Goal: Information Seeking & Learning: Learn about a topic

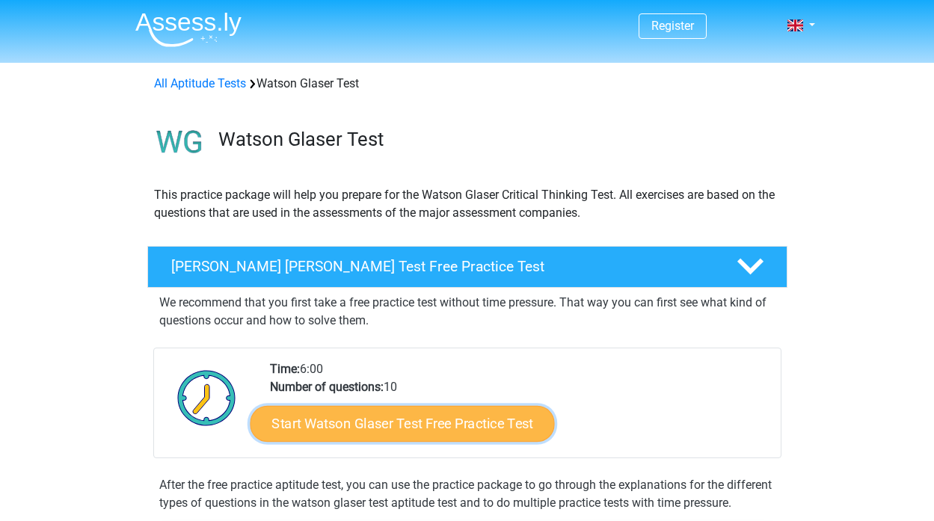
click at [524, 420] on link "Start Watson Glaser Test Free Practice Test" at bounding box center [402, 424] width 304 height 36
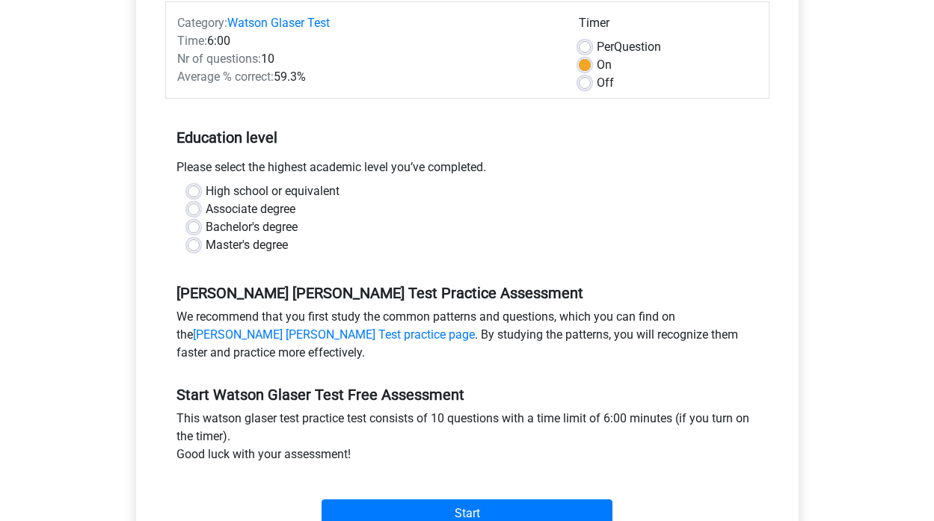
scroll to position [207, 0]
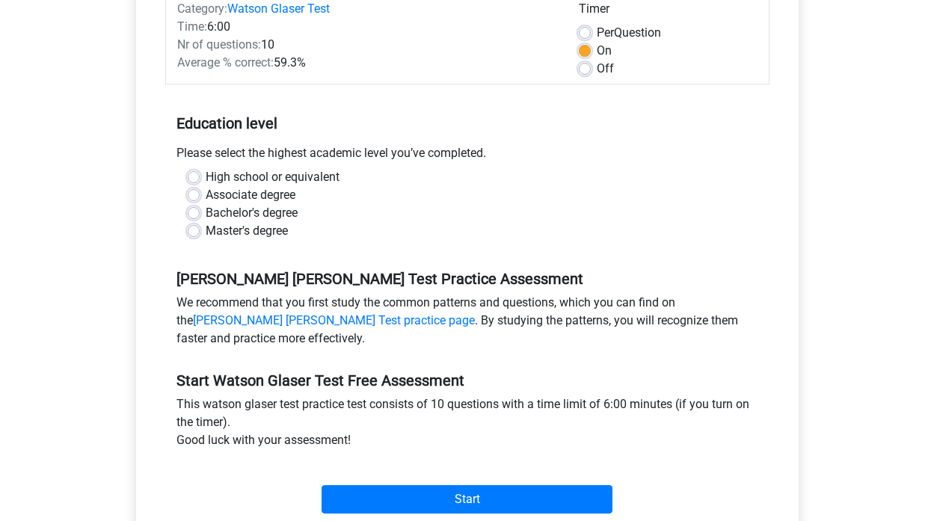
click at [289, 192] on label "Associate degree" at bounding box center [251, 195] width 90 height 18
click at [200, 192] on input "Associate degree" at bounding box center [194, 193] width 12 height 15
radio input "true"
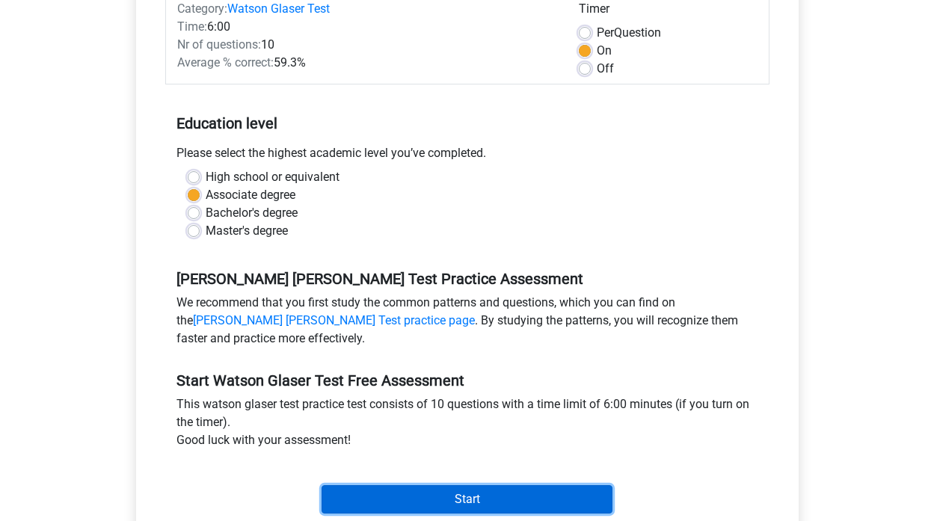
click at [453, 505] on input "Start" at bounding box center [467, 500] width 291 height 28
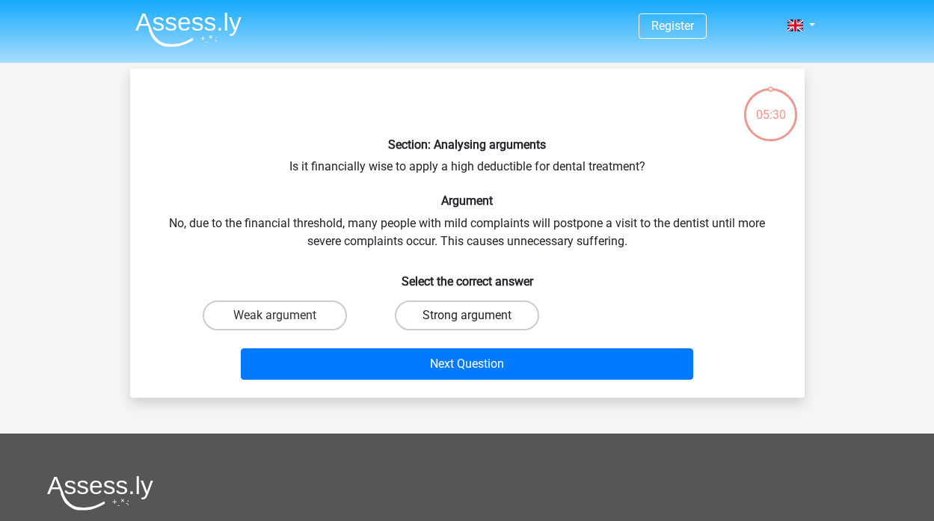
click at [421, 304] on label "Strong argument" at bounding box center [467, 316] width 144 height 30
click at [467, 316] on input "Strong argument" at bounding box center [472, 321] width 10 height 10
radio input "true"
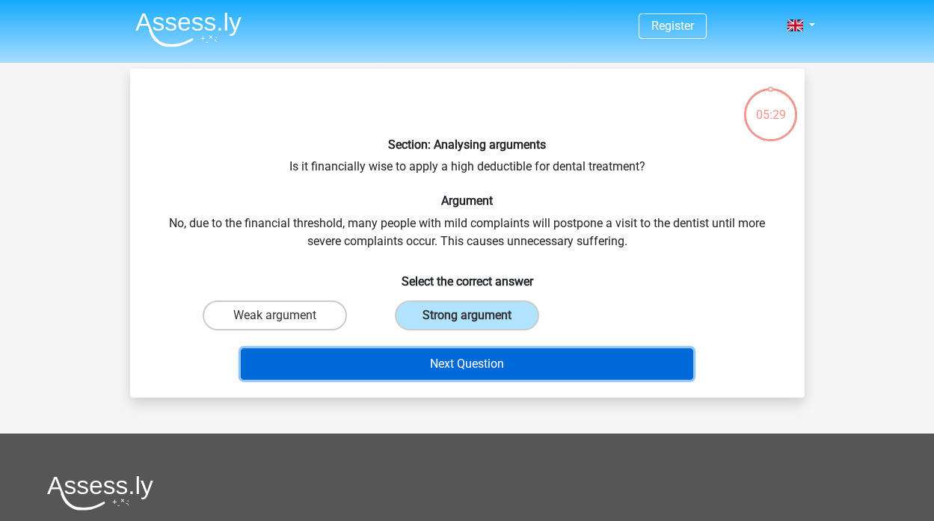
click at [429, 361] on button "Next Question" at bounding box center [467, 364] width 453 height 31
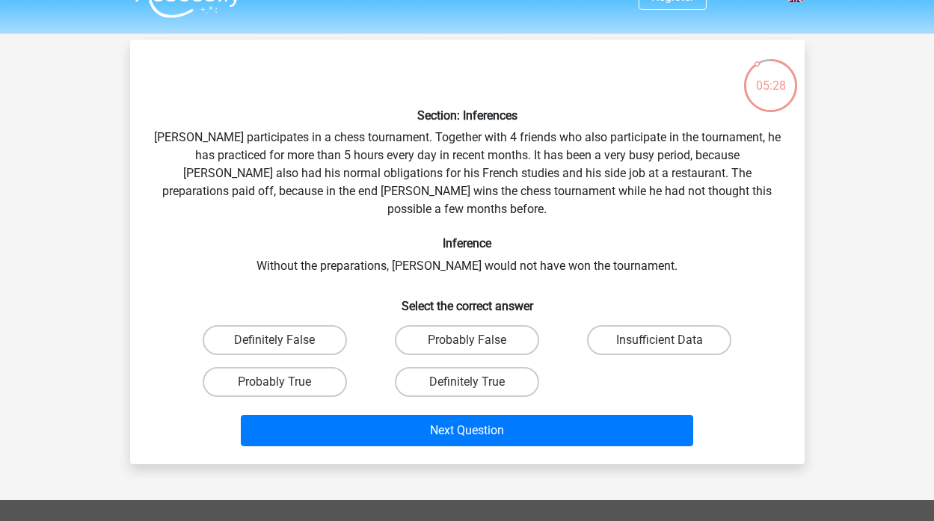
scroll to position [28, 0]
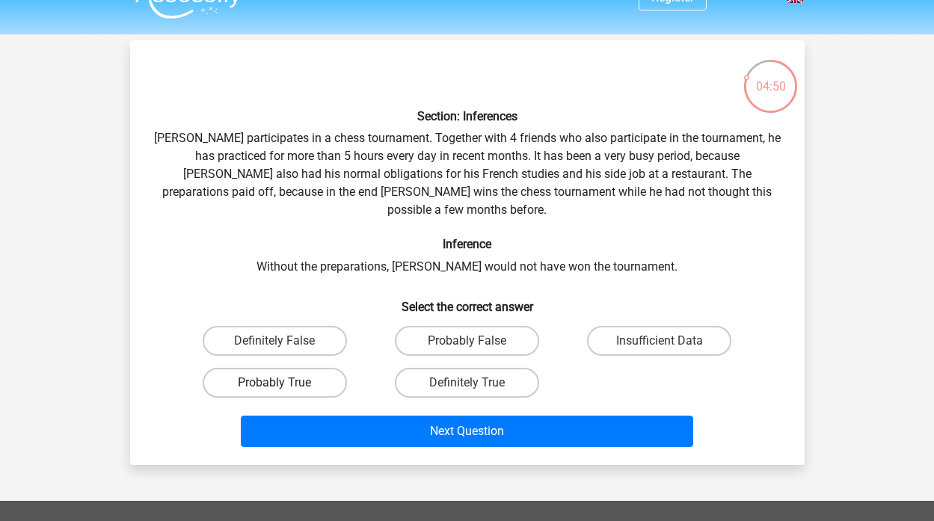
click at [291, 373] on label "Probably True" at bounding box center [275, 383] width 144 height 30
click at [284, 383] on input "Probably True" at bounding box center [280, 388] width 10 height 10
radio input "true"
click at [682, 326] on label "Insufficient Data" at bounding box center [659, 341] width 144 height 30
click at [670, 341] on input "Insufficient Data" at bounding box center [665, 346] width 10 height 10
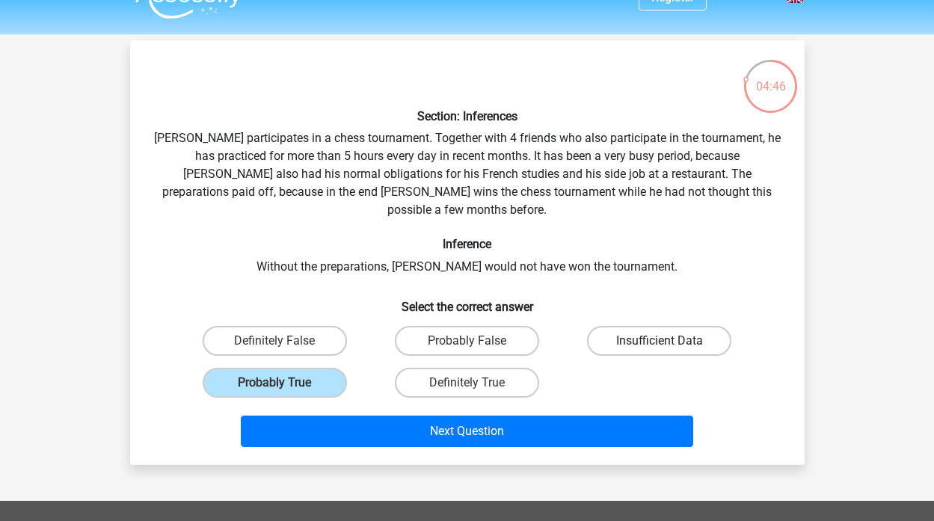
radio input "true"
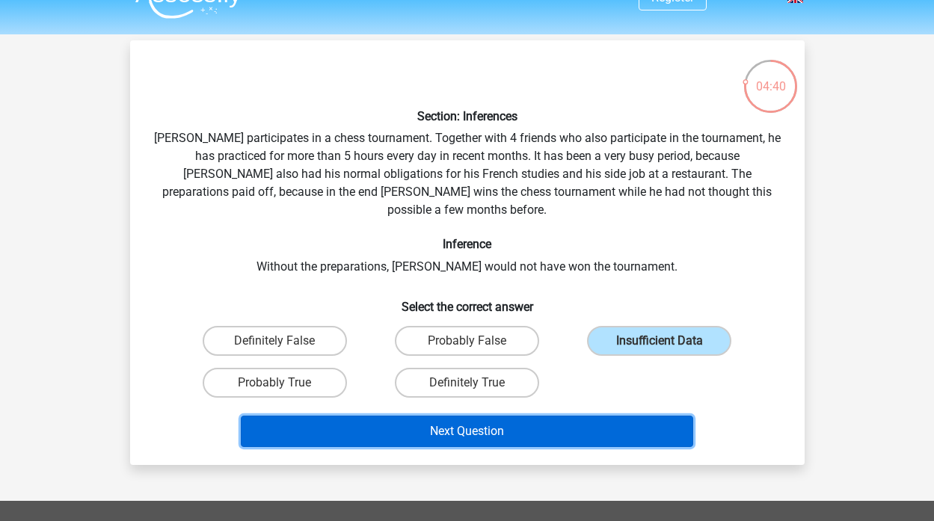
click at [547, 416] on button "Next Question" at bounding box center [467, 431] width 453 height 31
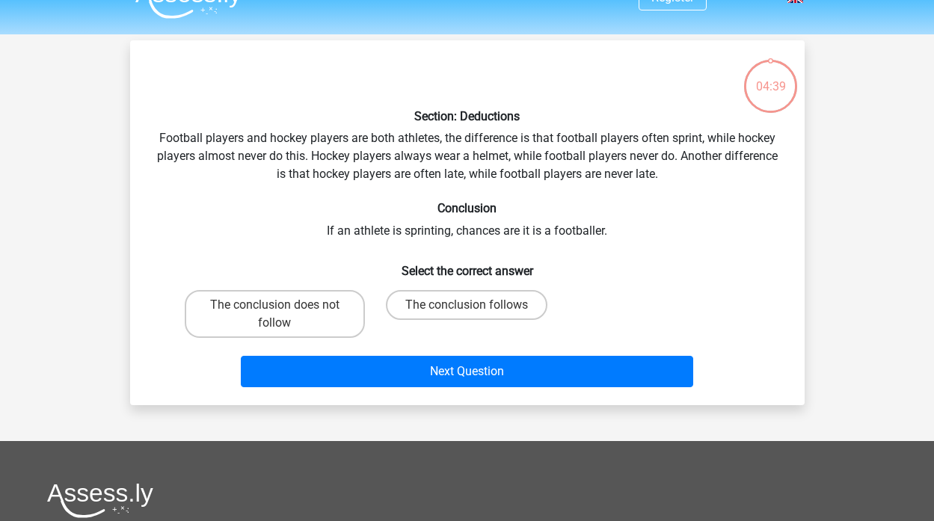
scroll to position [69, 0]
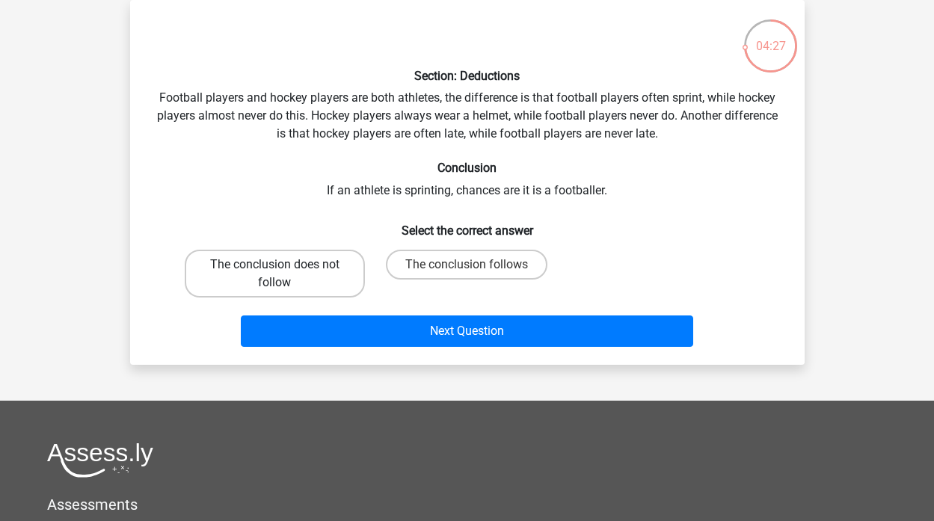
click at [330, 265] on label "The conclusion does not follow" at bounding box center [275, 274] width 180 height 48
click at [284, 265] on input "The conclusion does not follow" at bounding box center [280, 270] width 10 height 10
radio input "true"
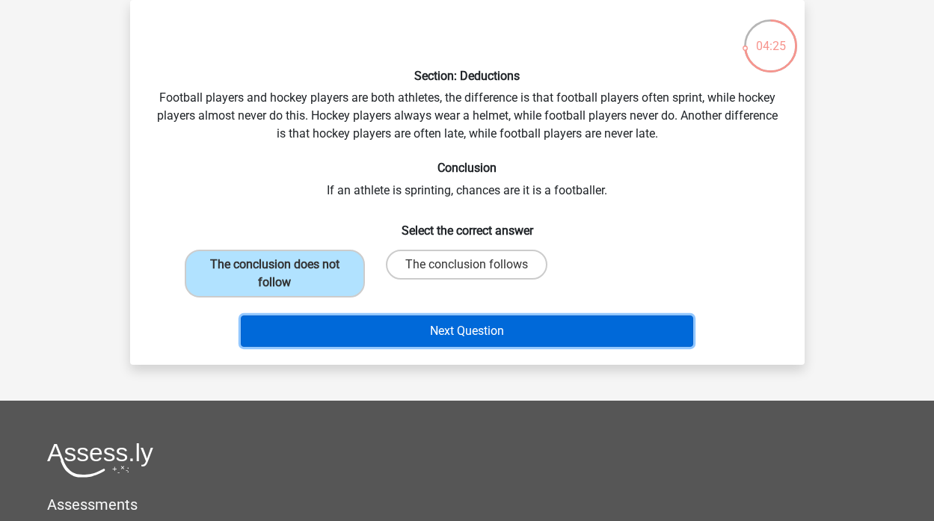
click at [578, 335] on button "Next Question" at bounding box center [467, 331] width 453 height 31
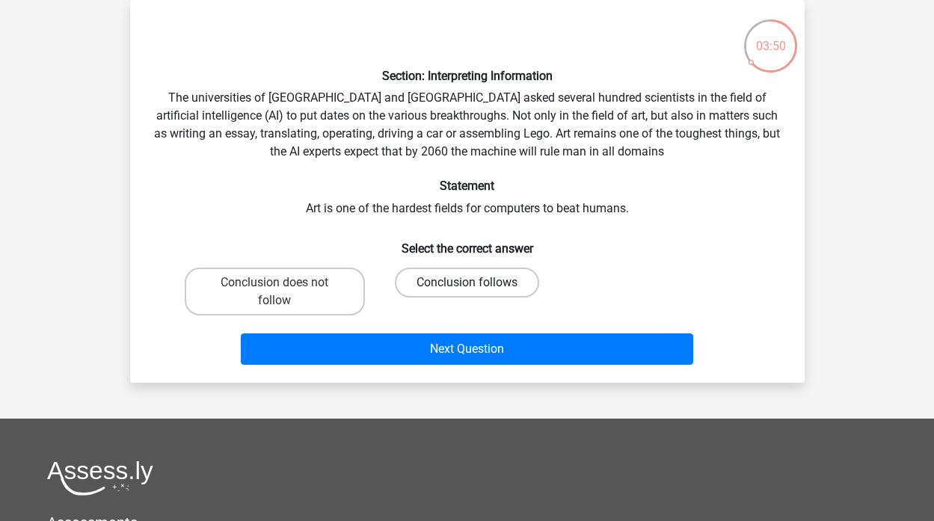
click at [461, 286] on label "Conclusion follows" at bounding box center [467, 283] width 144 height 30
click at [467, 286] on input "Conclusion follows" at bounding box center [472, 288] width 10 height 10
radio input "true"
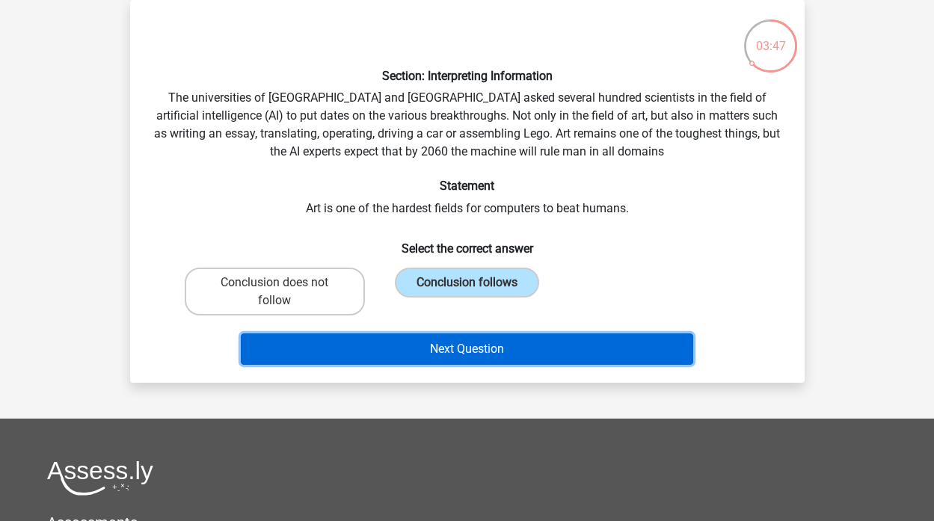
click at [468, 348] on button "Next Question" at bounding box center [467, 349] width 453 height 31
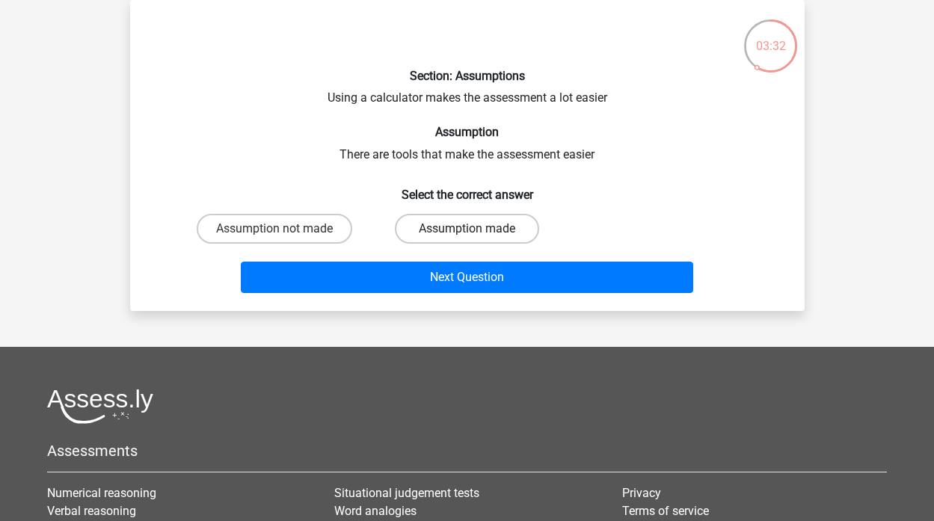
click at [452, 230] on label "Assumption made" at bounding box center [467, 229] width 144 height 30
click at [467, 230] on input "Assumption made" at bounding box center [472, 234] width 10 height 10
radio input "true"
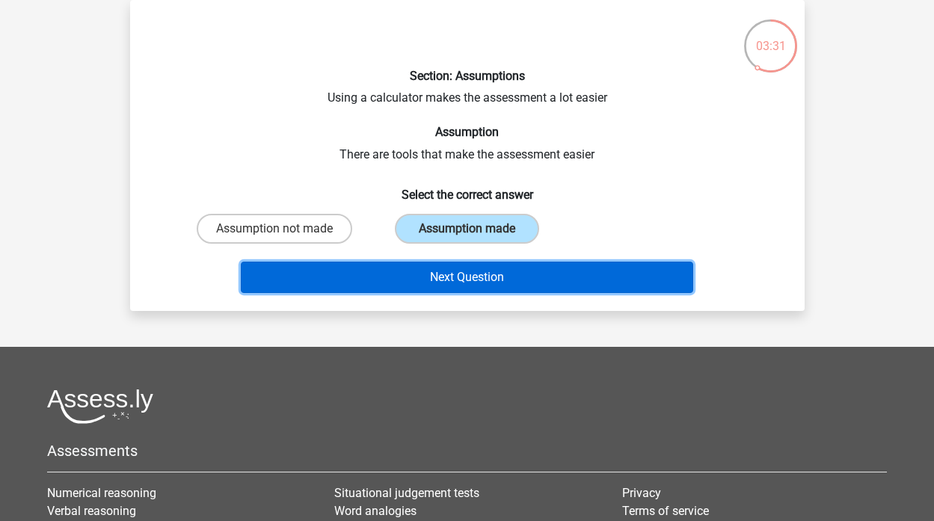
click at [454, 277] on button "Next Question" at bounding box center [467, 277] width 453 height 31
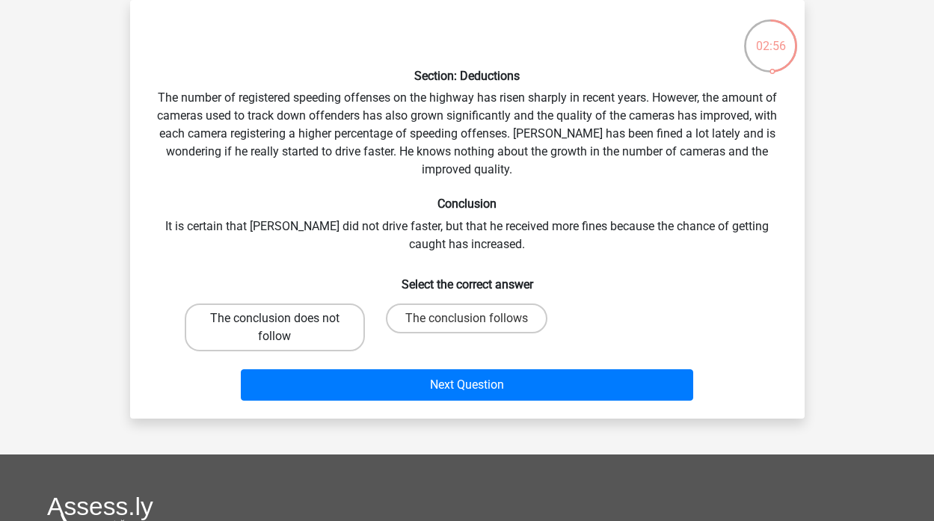
click at [253, 346] on label "The conclusion does not follow" at bounding box center [275, 328] width 180 height 48
click at [275, 328] on input "The conclusion does not follow" at bounding box center [280, 324] width 10 height 10
radio input "true"
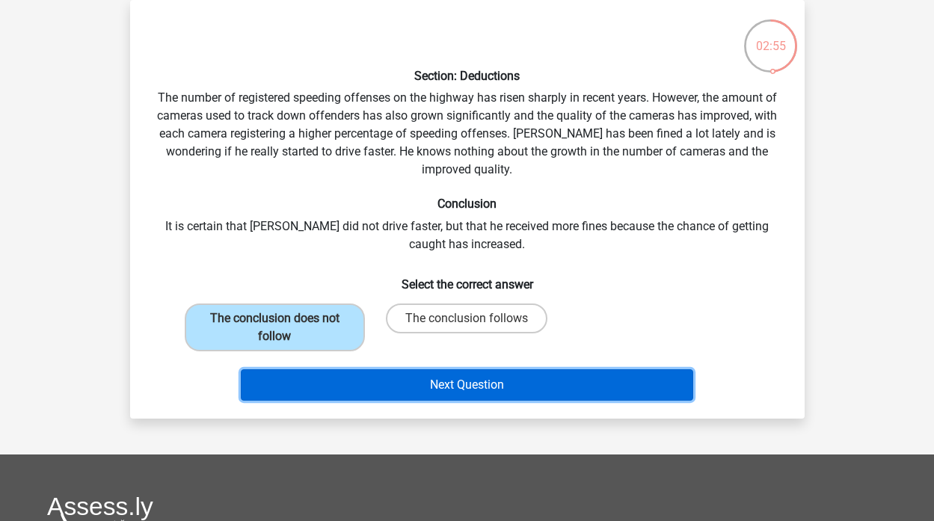
click at [367, 386] on button "Next Question" at bounding box center [467, 385] width 453 height 31
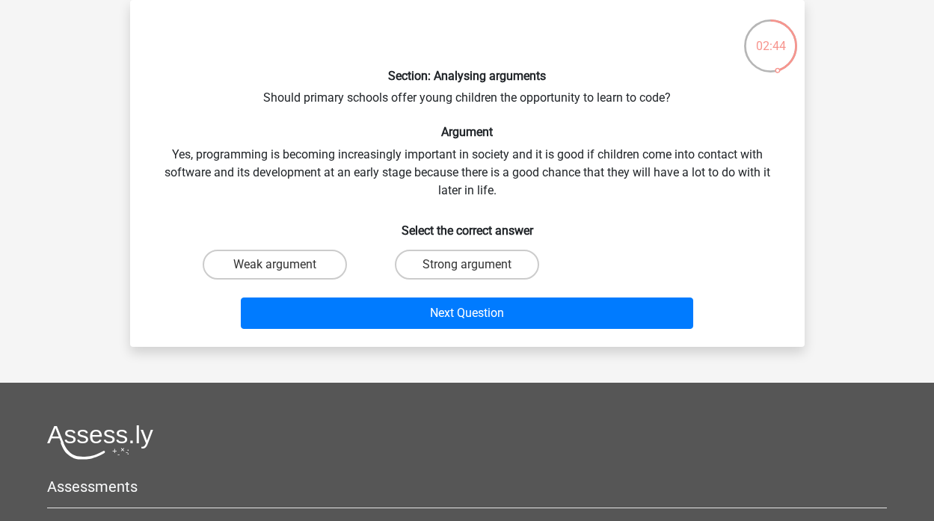
click at [465, 287] on div "Next Question" at bounding box center [467, 310] width 627 height 49
click at [469, 269] on input "Strong argument" at bounding box center [472, 270] width 10 height 10
radio input "true"
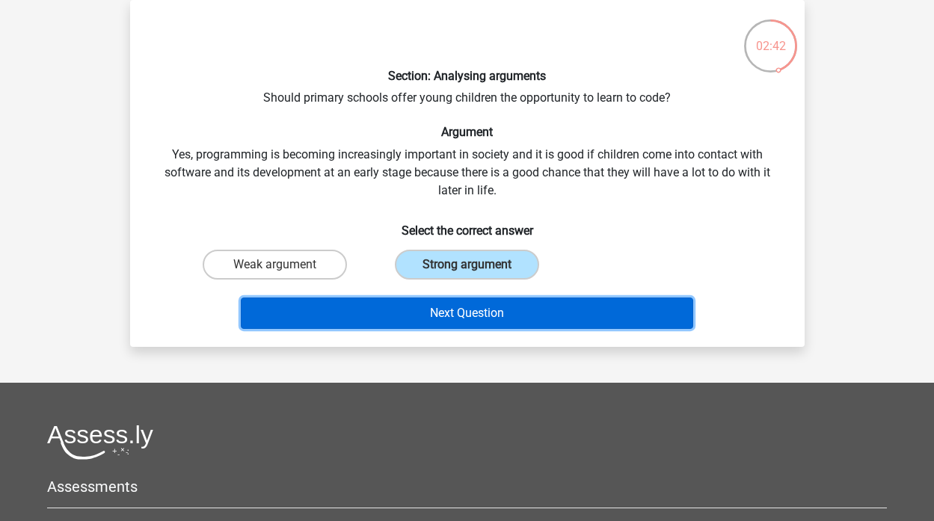
click at [480, 313] on button "Next Question" at bounding box center [467, 313] width 453 height 31
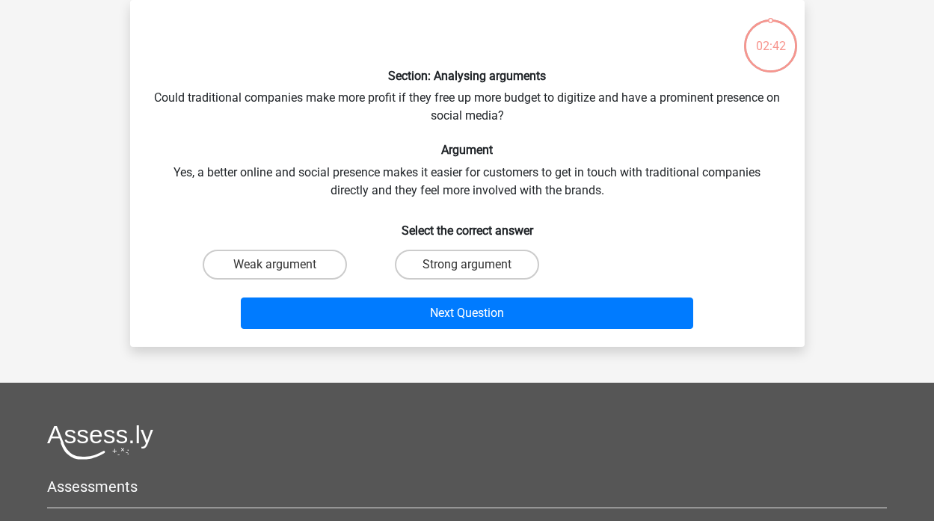
scroll to position [0, 0]
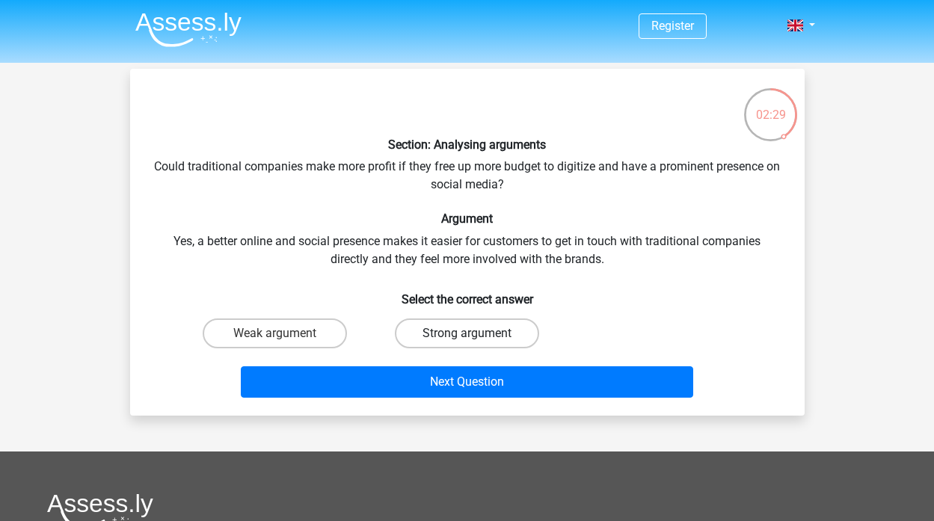
click at [475, 327] on label "Strong argument" at bounding box center [467, 334] width 144 height 30
click at [475, 334] on input "Strong argument" at bounding box center [472, 339] width 10 height 10
radio input "true"
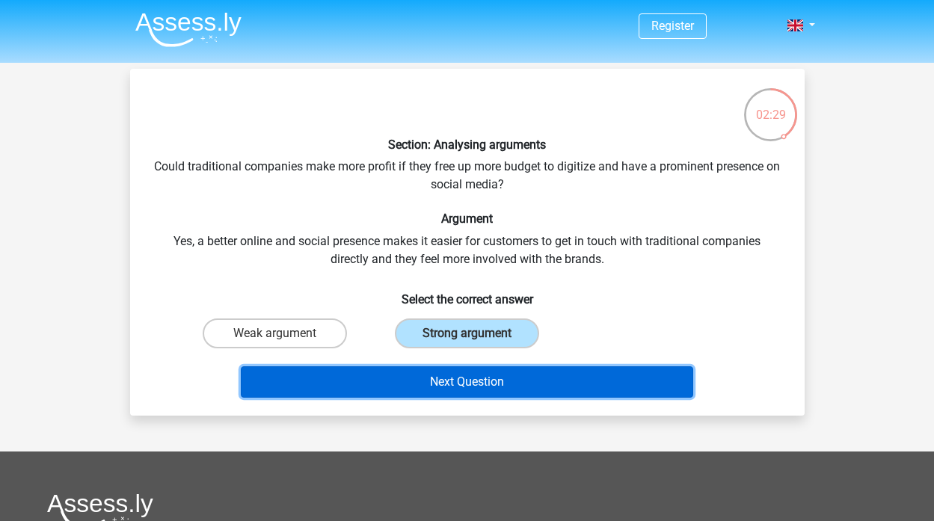
click at [477, 374] on button "Next Question" at bounding box center [467, 382] width 453 height 31
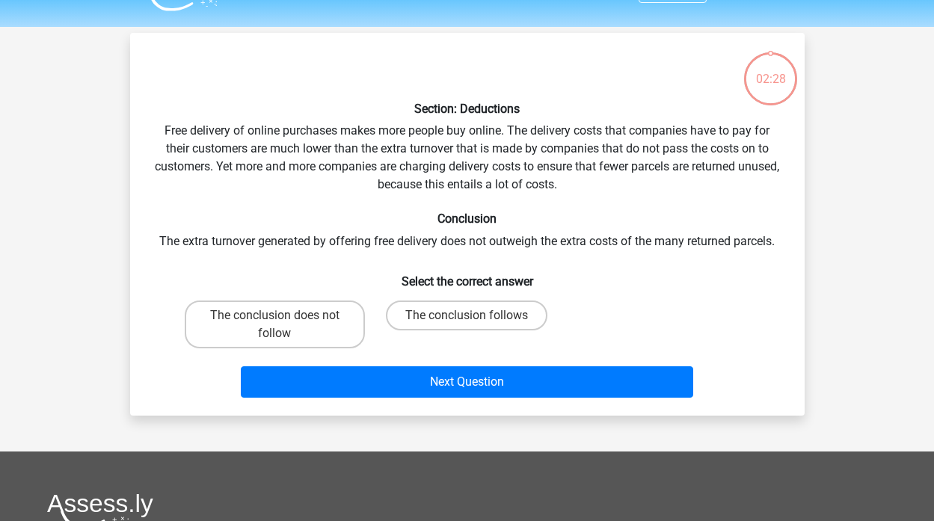
scroll to position [69, 0]
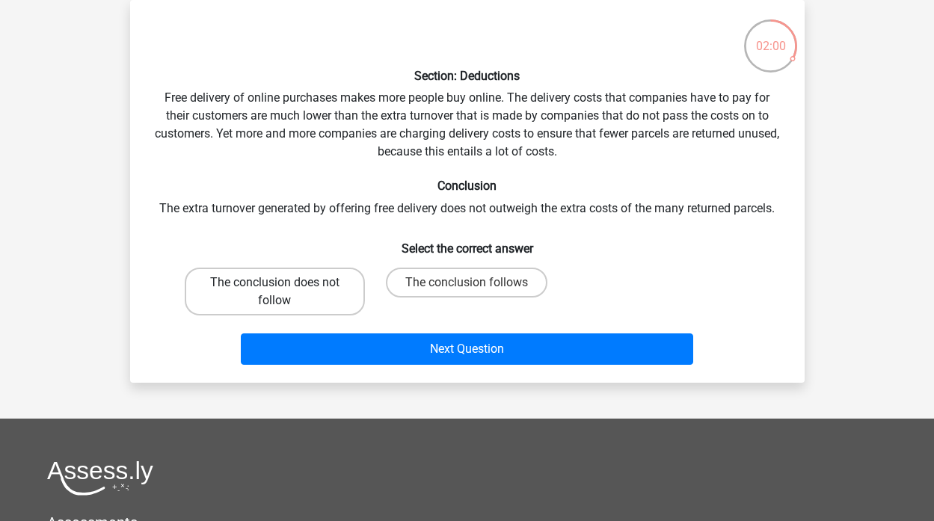
click at [305, 309] on label "The conclusion does not follow" at bounding box center [275, 292] width 180 height 48
click at [284, 293] on input "The conclusion does not follow" at bounding box center [280, 288] width 10 height 10
radio input "true"
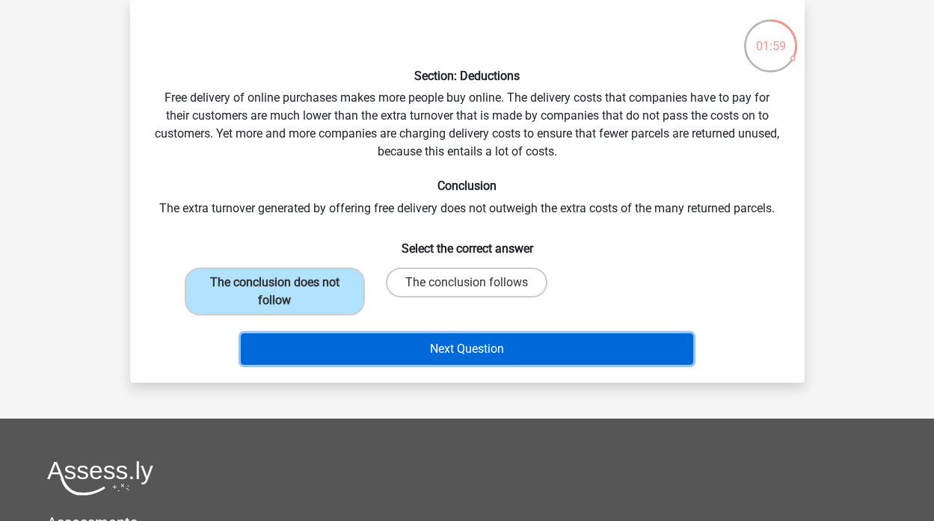
click at [346, 343] on button "Next Question" at bounding box center [467, 349] width 453 height 31
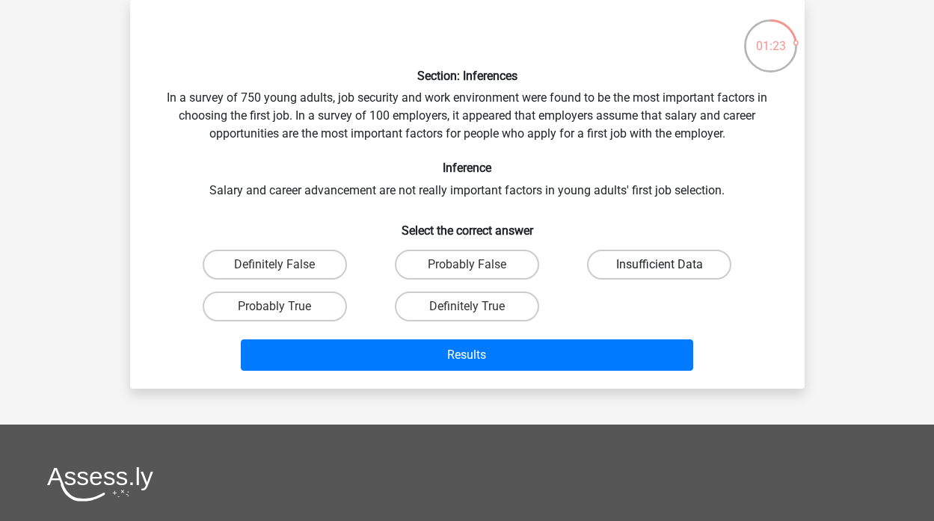
click at [707, 257] on label "Insufficient Data" at bounding box center [659, 265] width 144 height 30
click at [670, 265] on input "Insufficient Data" at bounding box center [665, 270] width 10 height 10
radio input "true"
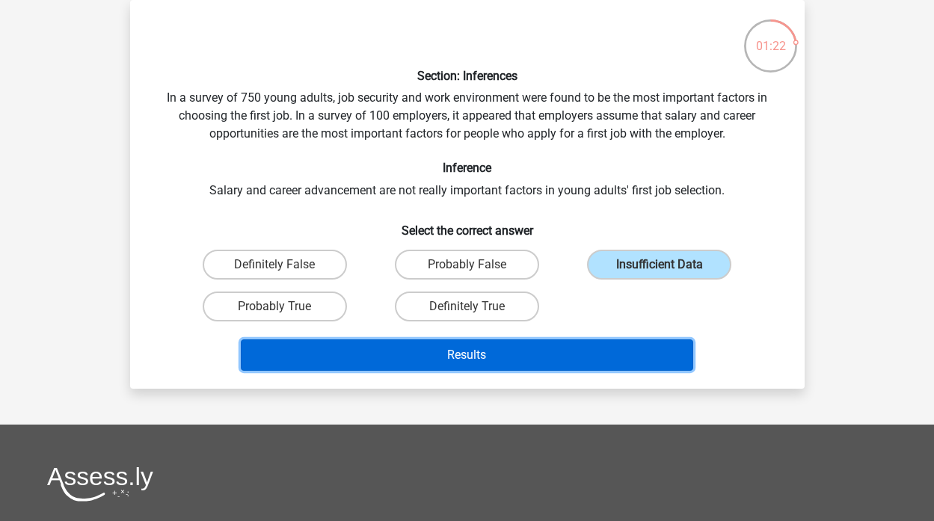
click at [627, 350] on button "Results" at bounding box center [467, 355] width 453 height 31
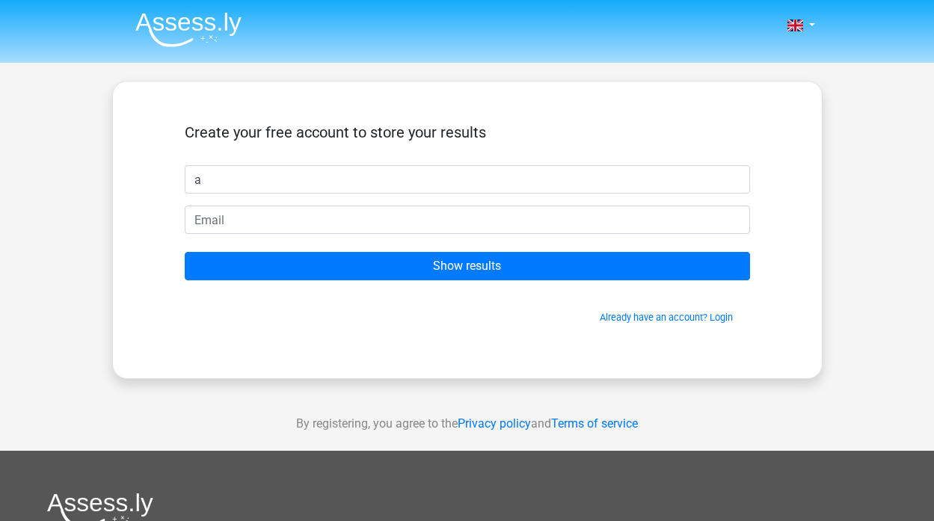
type input "a"
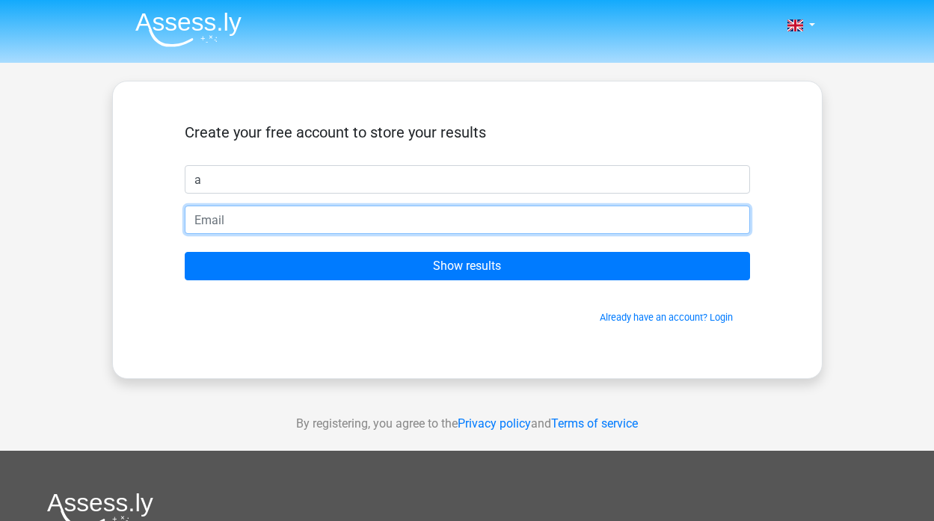
click at [358, 223] on input "email" at bounding box center [468, 220] width 566 height 28
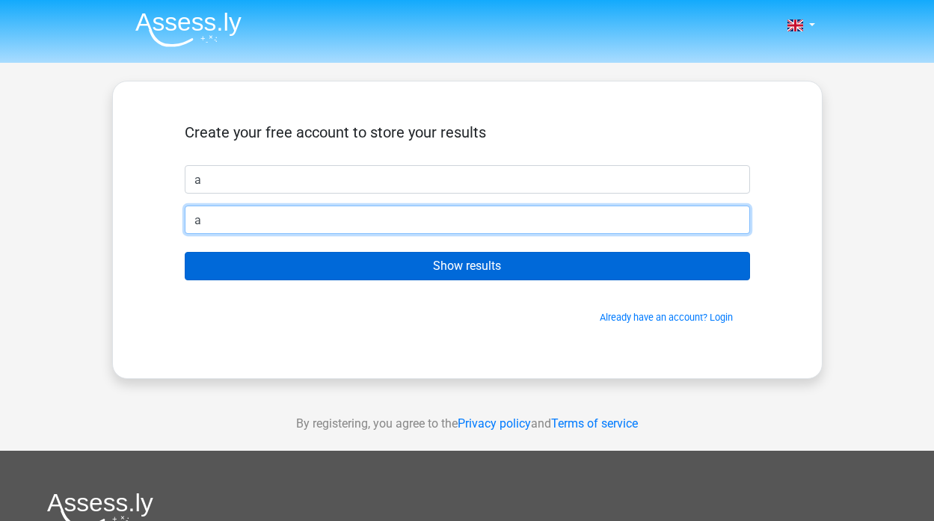
type input "ayssha.xx@gmail.com"
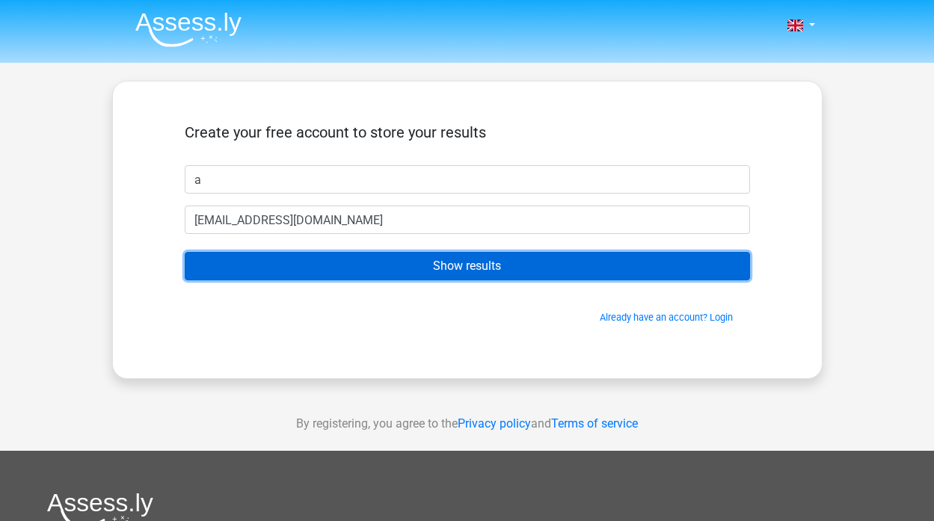
click at [396, 270] on input "Show results" at bounding box center [468, 266] width 566 height 28
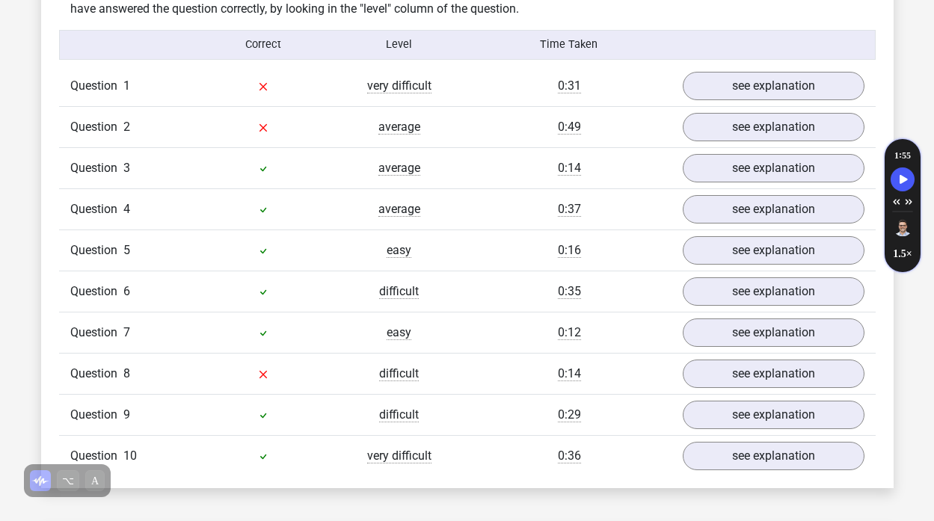
scroll to position [1193, 0]
click at [729, 72] on link "see explanation" at bounding box center [773, 85] width 209 height 33
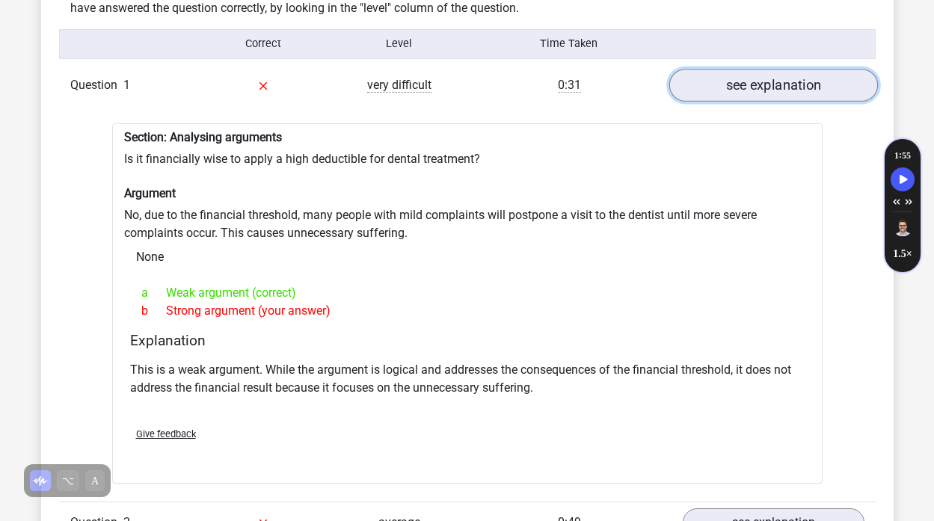
click at [729, 72] on link "see explanation" at bounding box center [773, 85] width 209 height 33
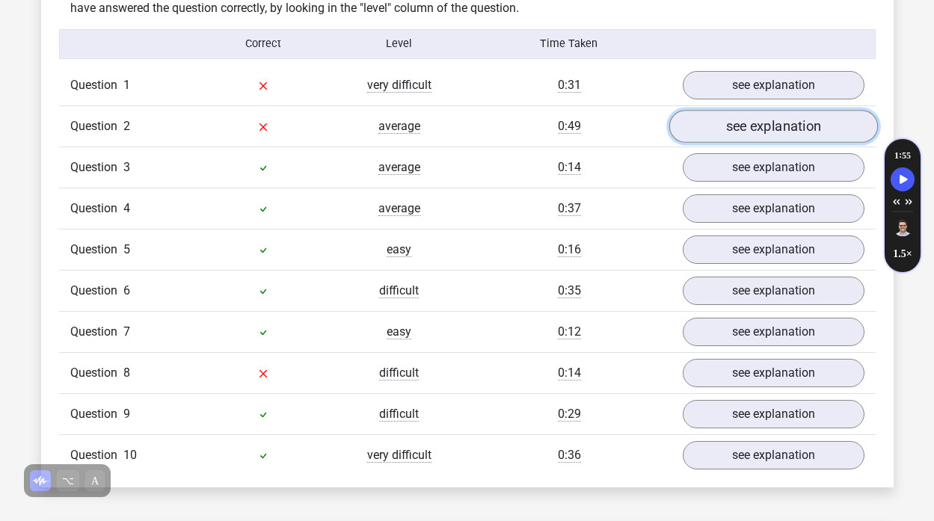
click at [714, 135] on link "see explanation" at bounding box center [773, 126] width 209 height 33
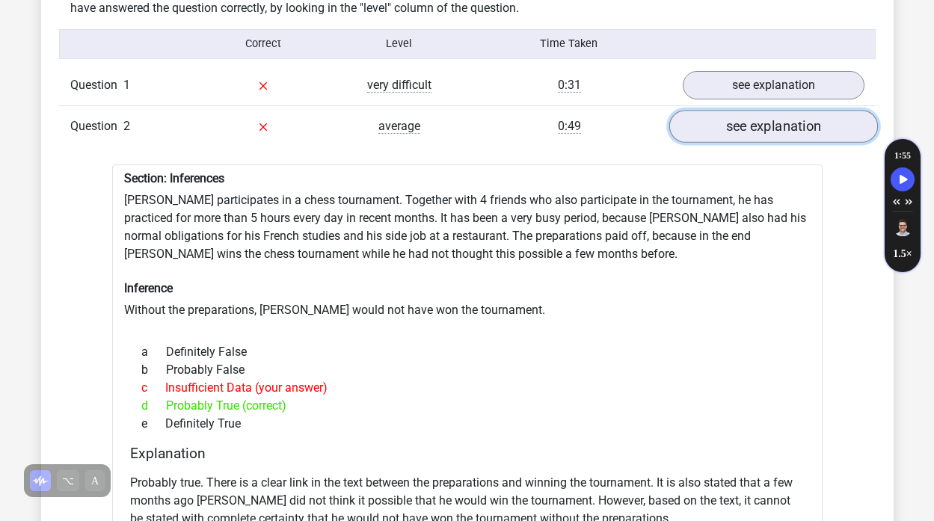
click at [714, 135] on link "see explanation" at bounding box center [773, 126] width 209 height 33
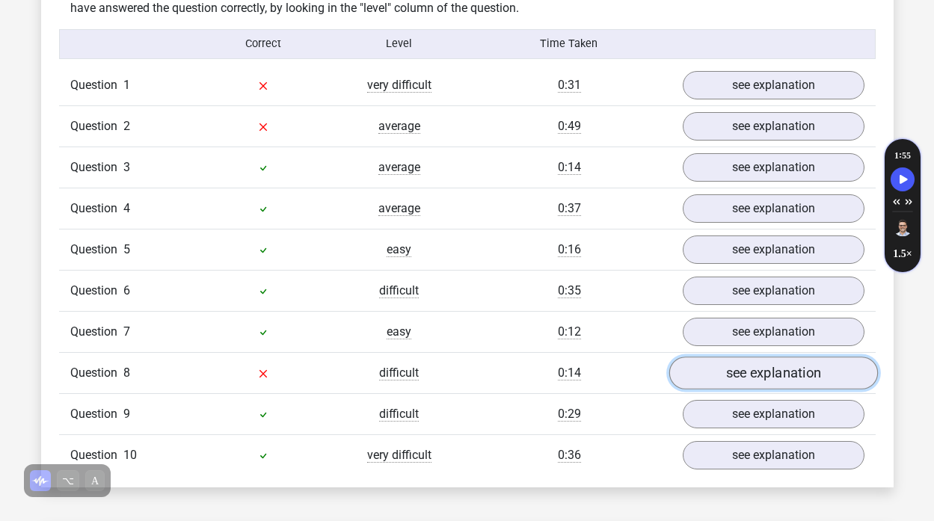
click at [759, 363] on link "see explanation" at bounding box center [773, 373] width 209 height 33
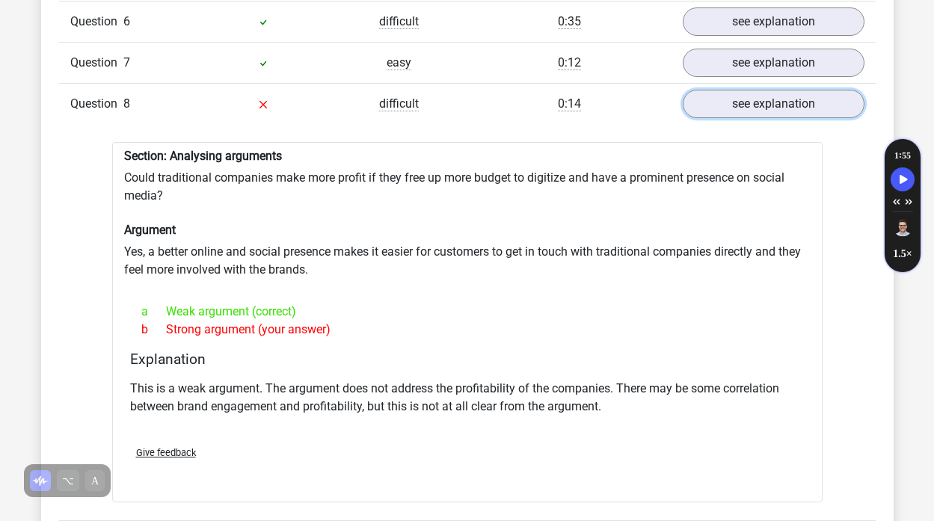
scroll to position [1465, 0]
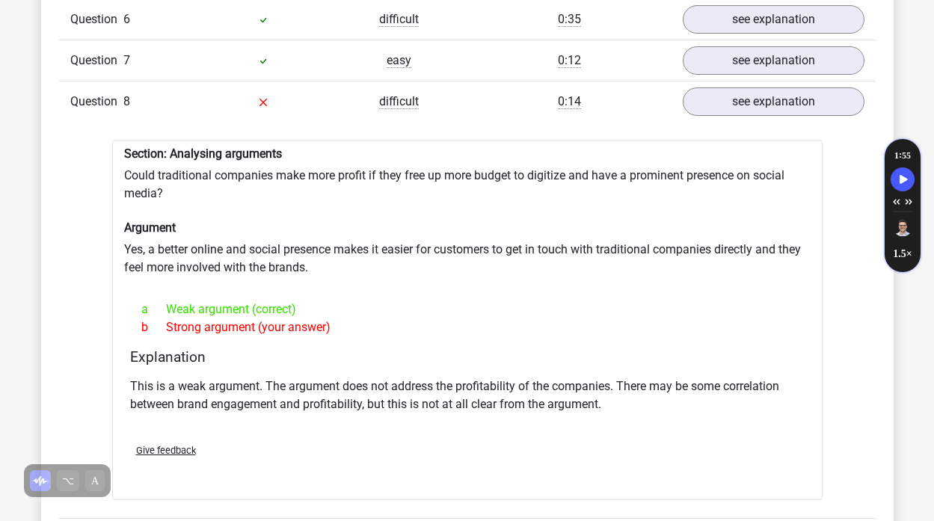
click at [587, 230] on h6 "Argument" at bounding box center [467, 228] width 687 height 14
